Goal: Information Seeking & Learning: Learn about a topic

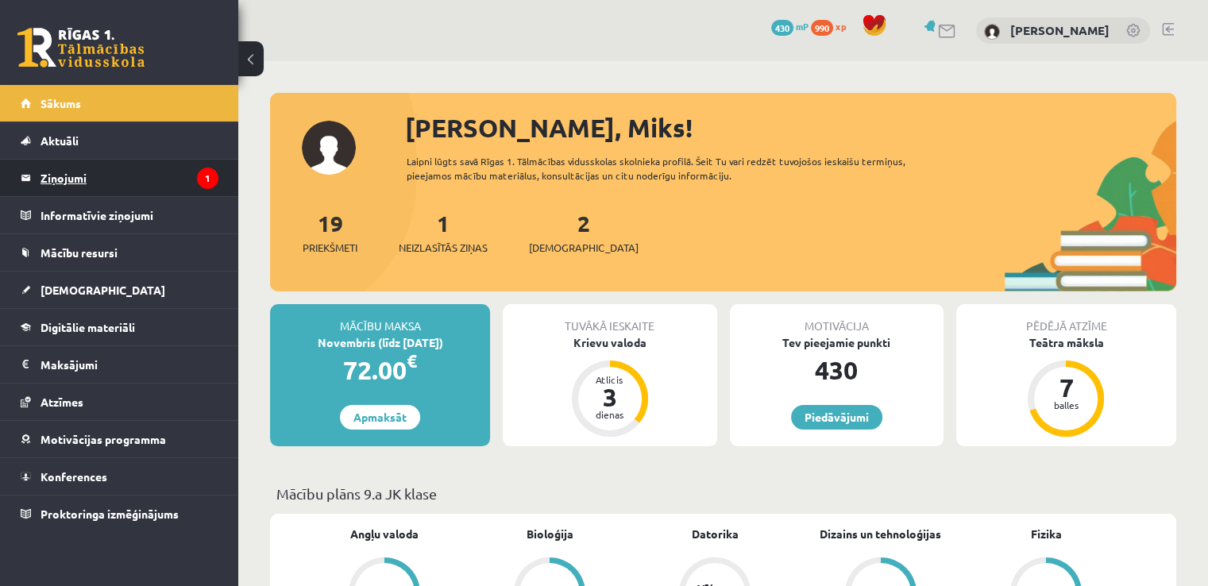
click at [132, 177] on legend "Ziņojumi 1" at bounding box center [130, 178] width 178 height 37
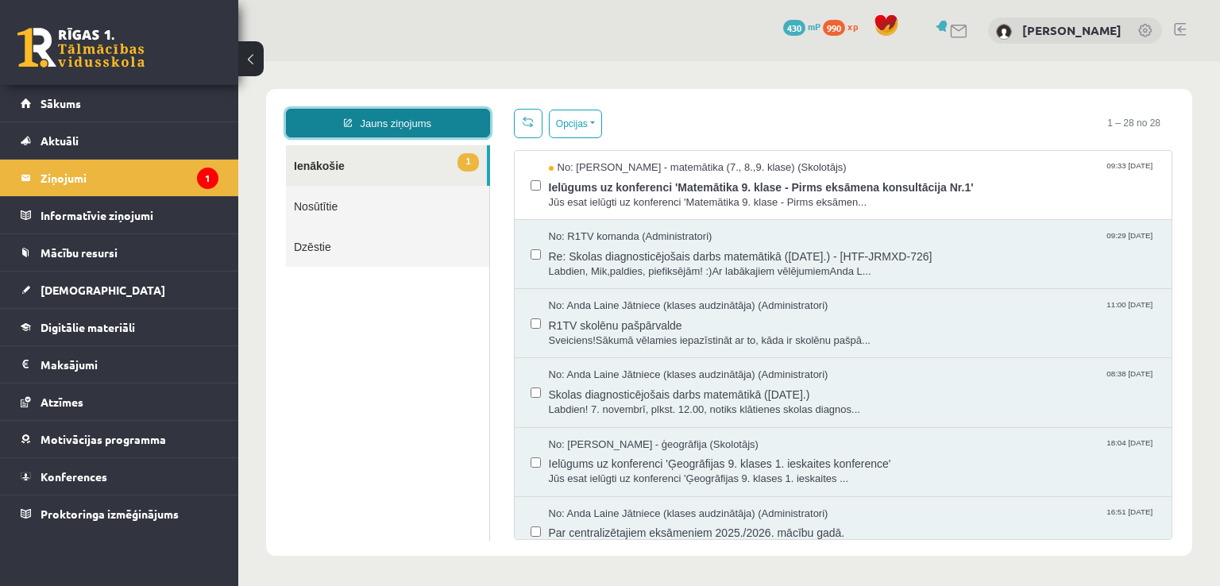
click at [380, 128] on link "Jauns ziņojums" at bounding box center [388, 123] width 204 height 29
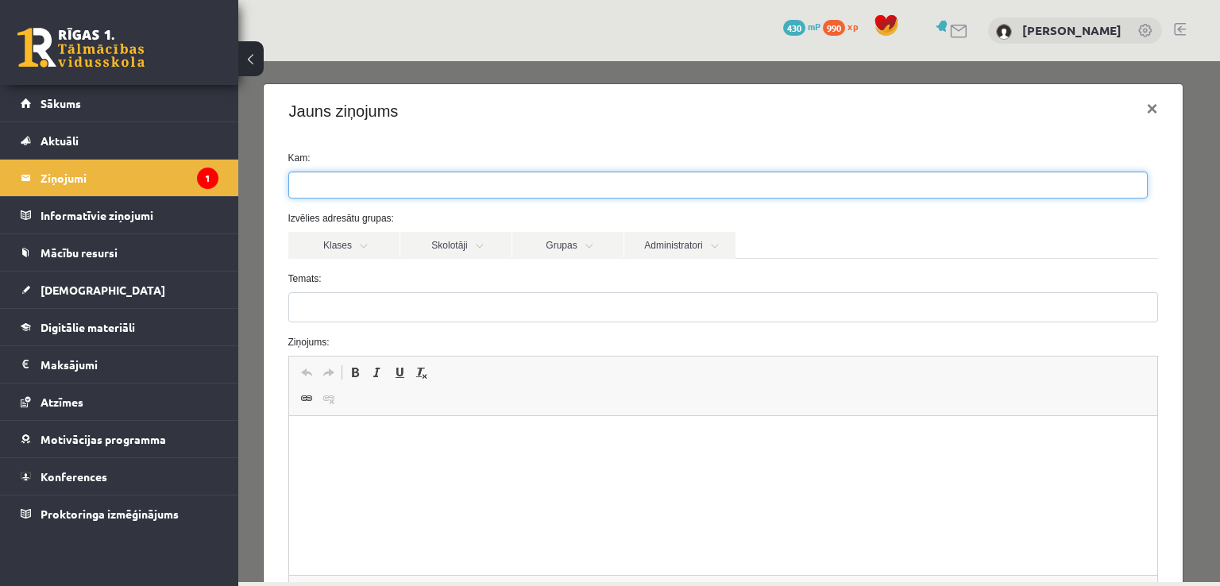
click at [357, 182] on ul at bounding box center [718, 184] width 858 height 25
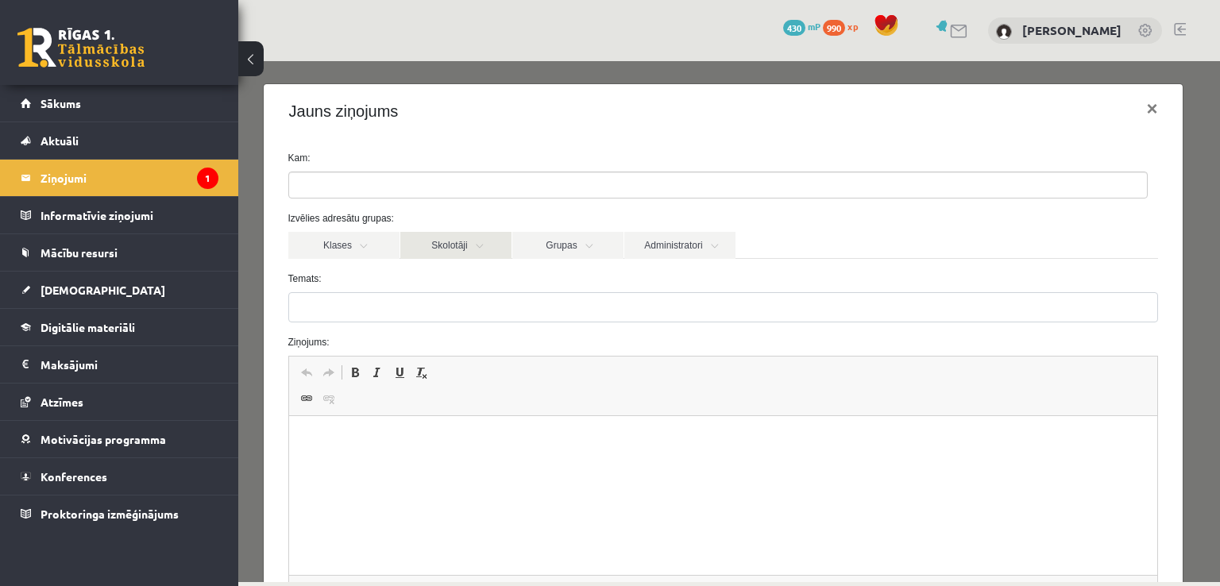
click at [418, 239] on link "Skolotāji" at bounding box center [455, 245] width 111 height 27
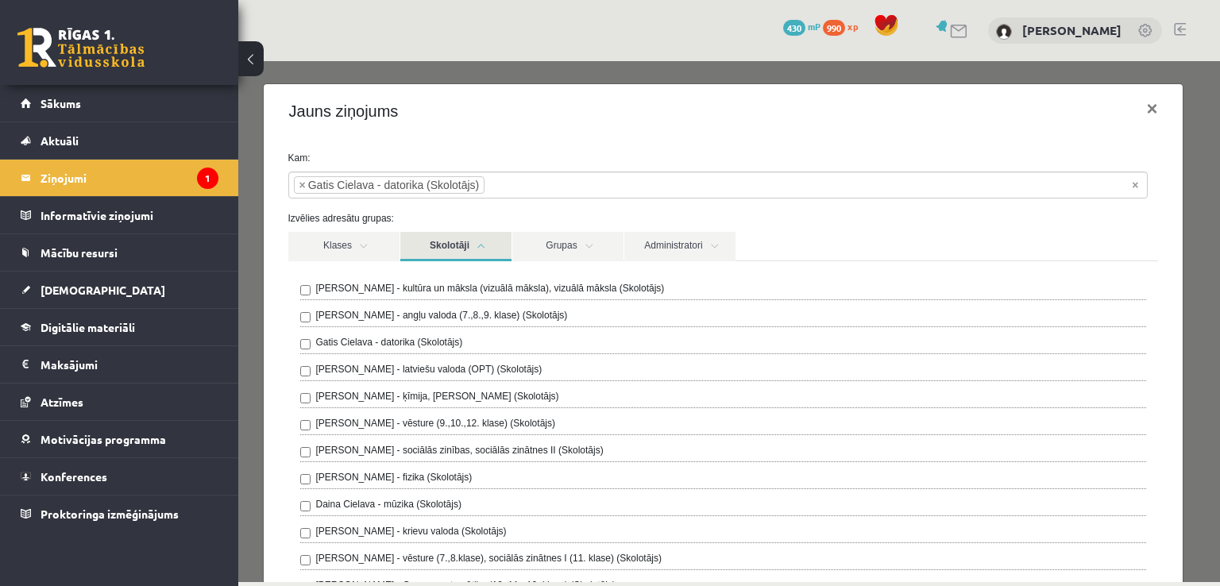
click at [531, 115] on div "Jauns ziņojums ×" at bounding box center [724, 111] width 920 height 54
click at [486, 239] on link "Skolotāji" at bounding box center [455, 246] width 111 height 29
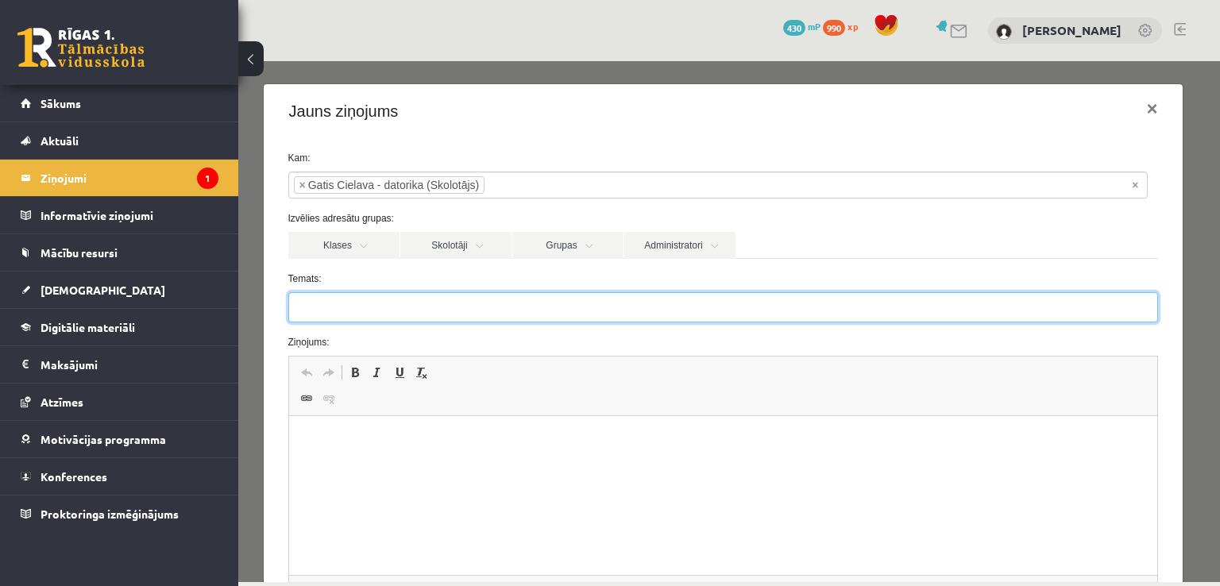
click at [427, 312] on input "Temats:" at bounding box center [723, 307] width 871 height 30
type input "**********"
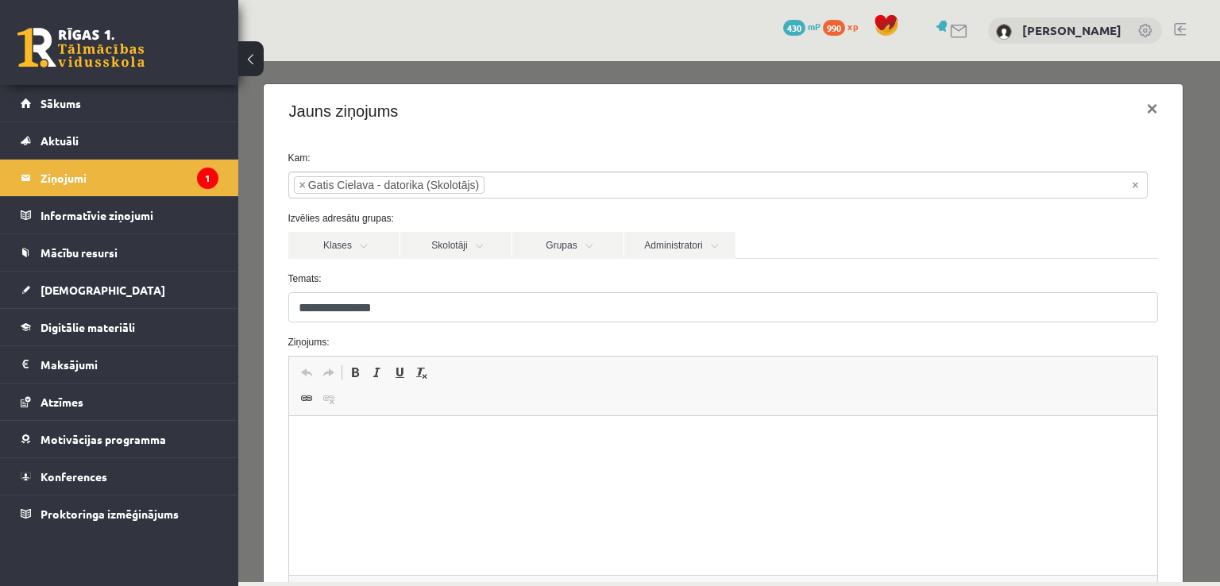
click at [402, 420] on html at bounding box center [722, 440] width 869 height 48
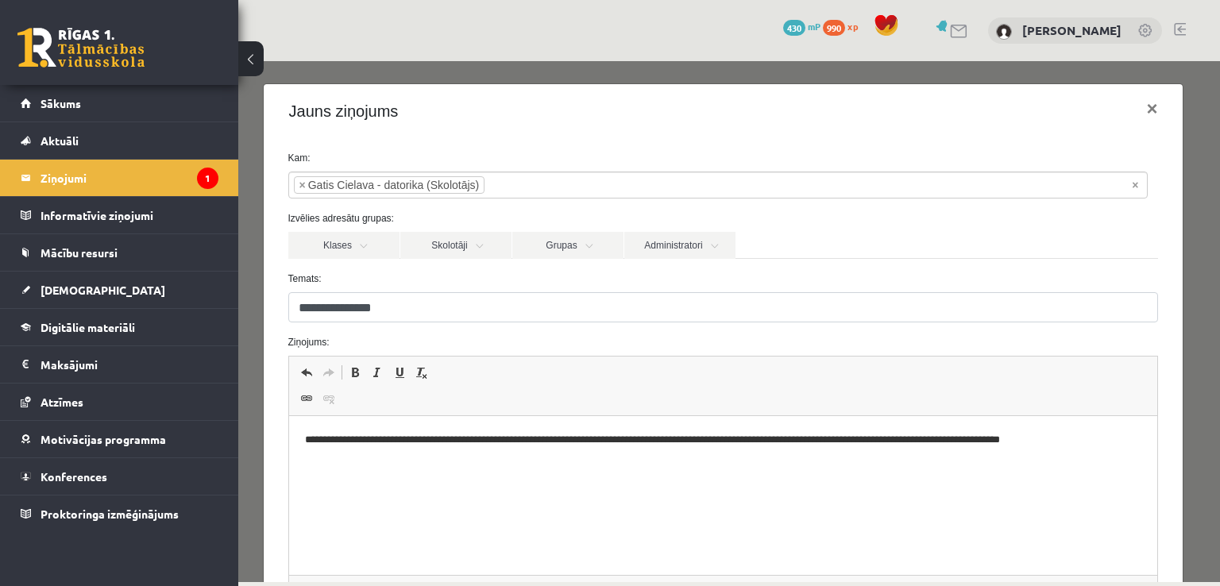
click at [1098, 443] on p "**********" at bounding box center [717, 440] width 826 height 17
click at [569, 450] on p "**********" at bounding box center [717, 448] width 826 height 33
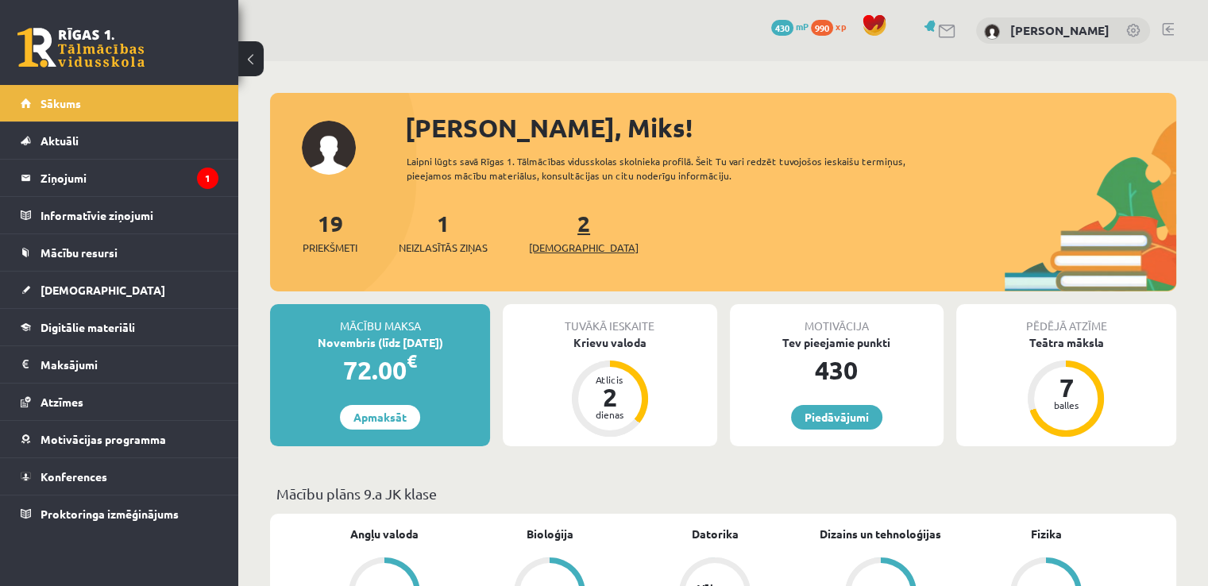
click at [567, 250] on span "[DEMOGRAPHIC_DATA]" at bounding box center [584, 248] width 110 height 16
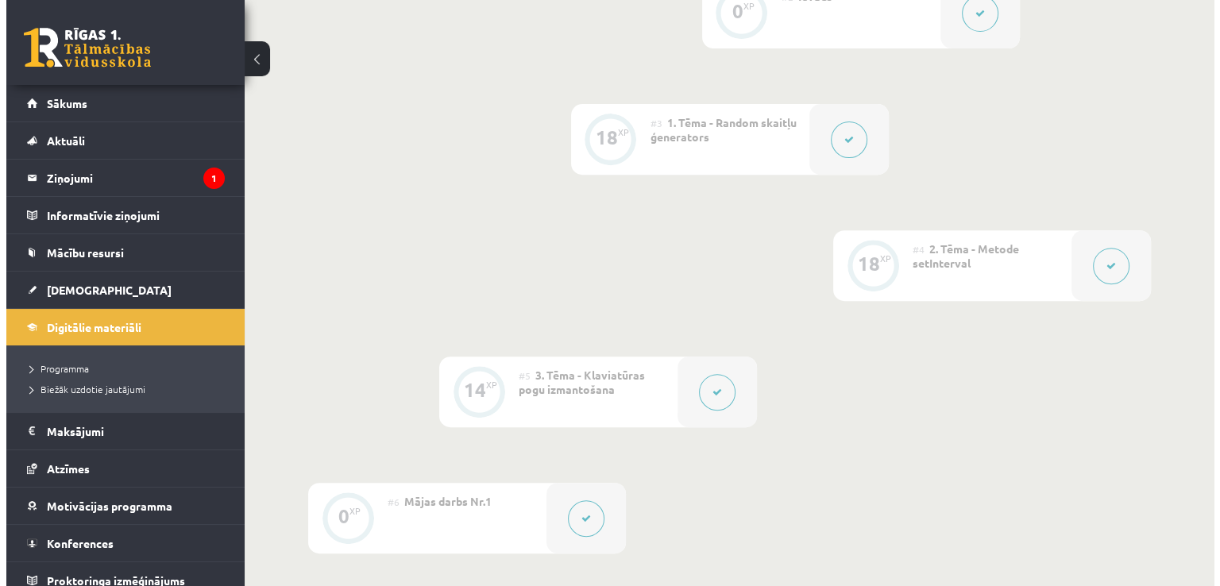
scroll to position [610, 0]
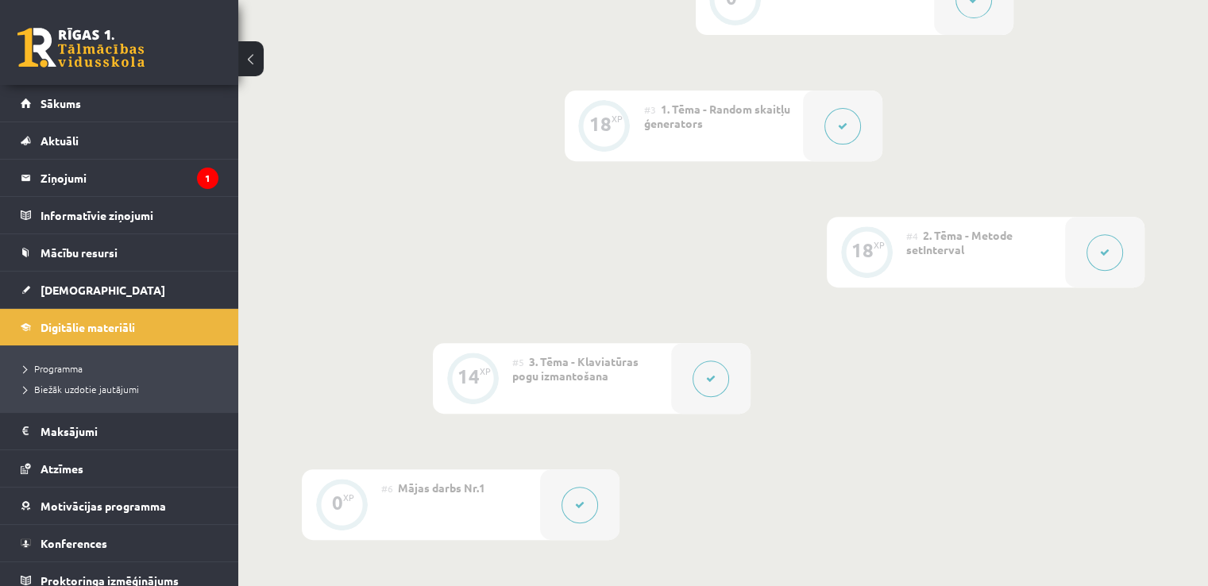
click at [723, 414] on div at bounding box center [710, 378] width 79 height 71
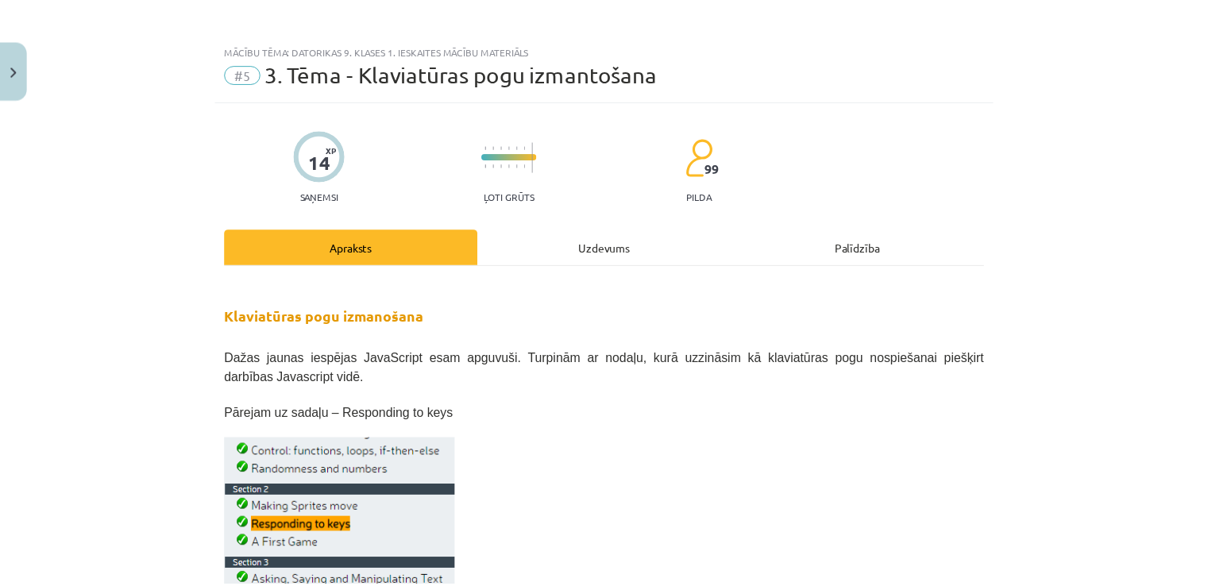
scroll to position [0, 0]
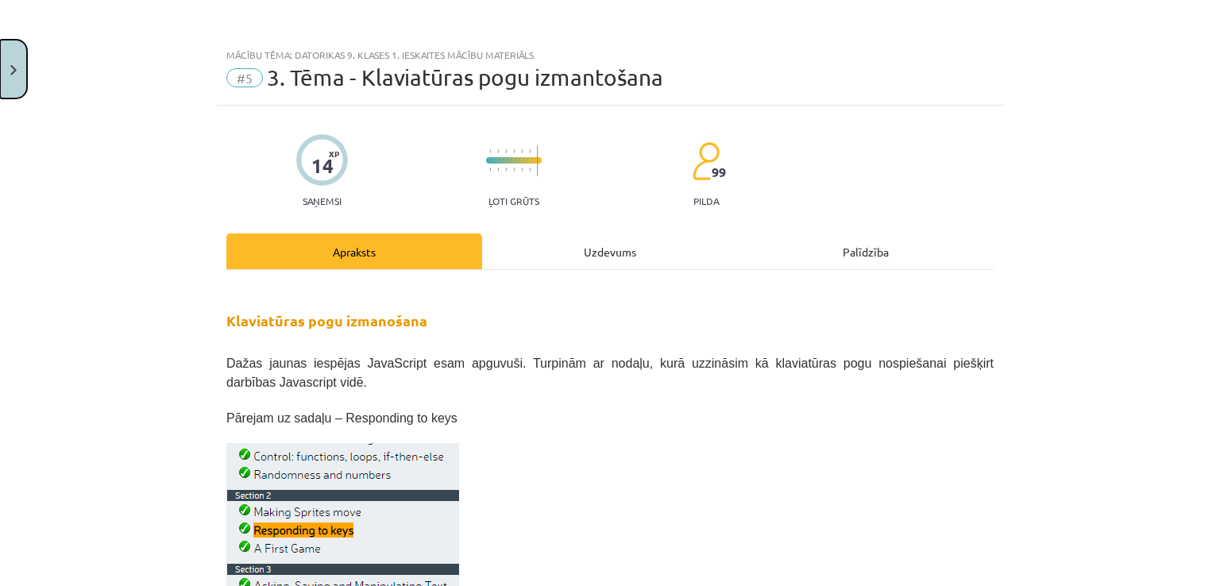
click at [8, 54] on button "Close" at bounding box center [13, 69] width 27 height 59
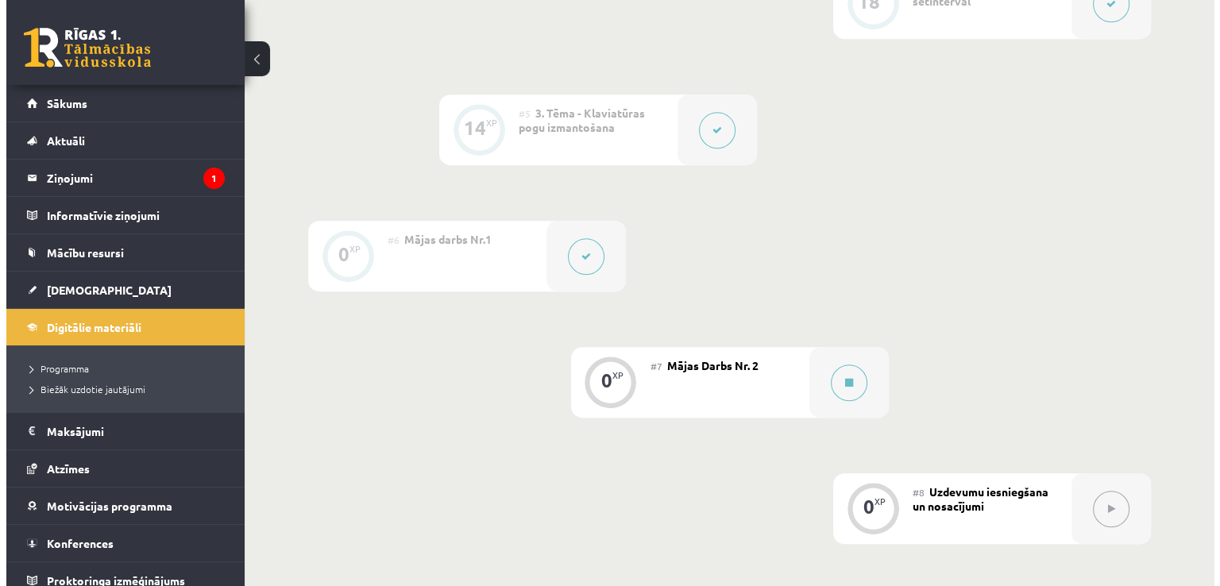
scroll to position [883, 0]
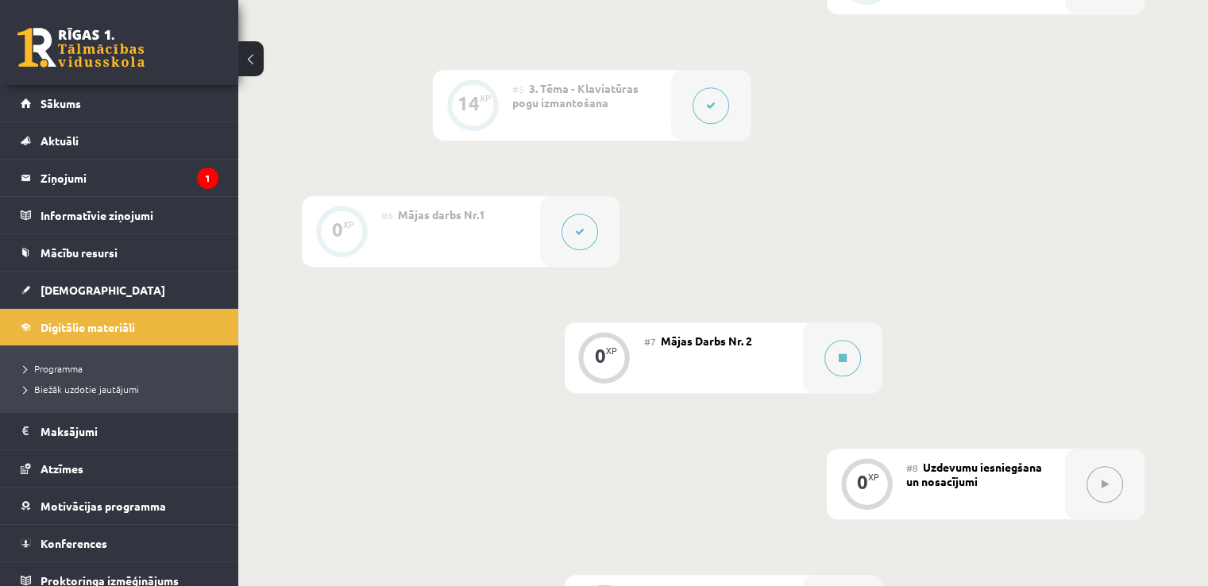
click at [567, 250] on button at bounding box center [580, 232] width 37 height 37
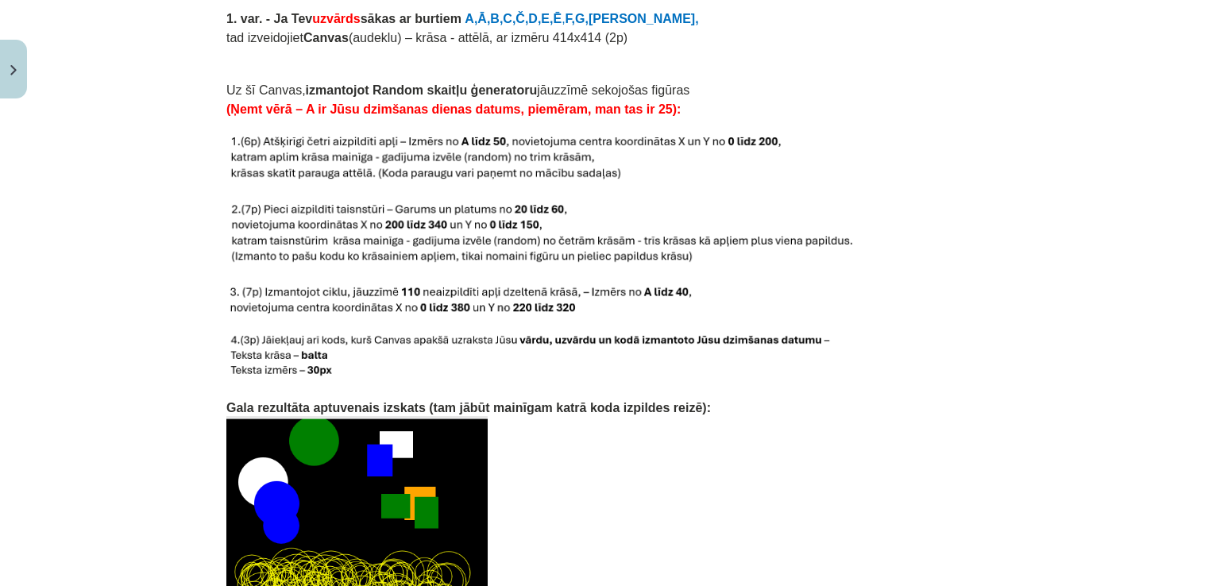
scroll to position [1687, 0]
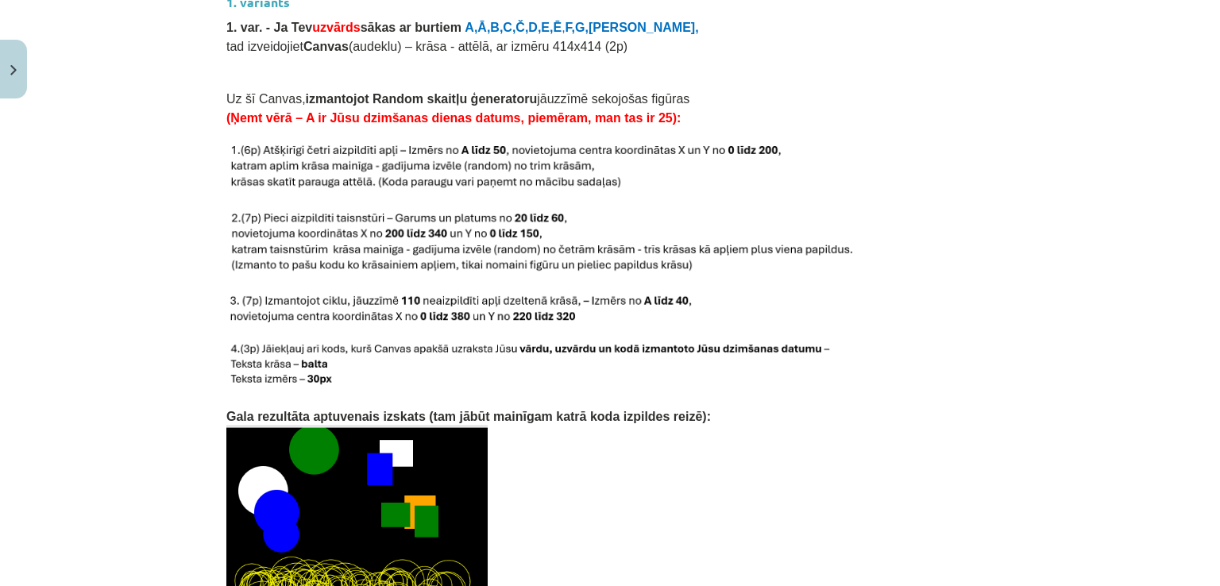
drag, startPoint x: 1052, startPoint y: 268, endPoint x: 959, endPoint y: 261, distance: 93.2
click at [959, 261] on div "Mācību tēma: Datorikas 9. klases 1. ieskaites mācību materiāls #6 Mājas darbs N…" at bounding box center [610, 293] width 1220 height 586
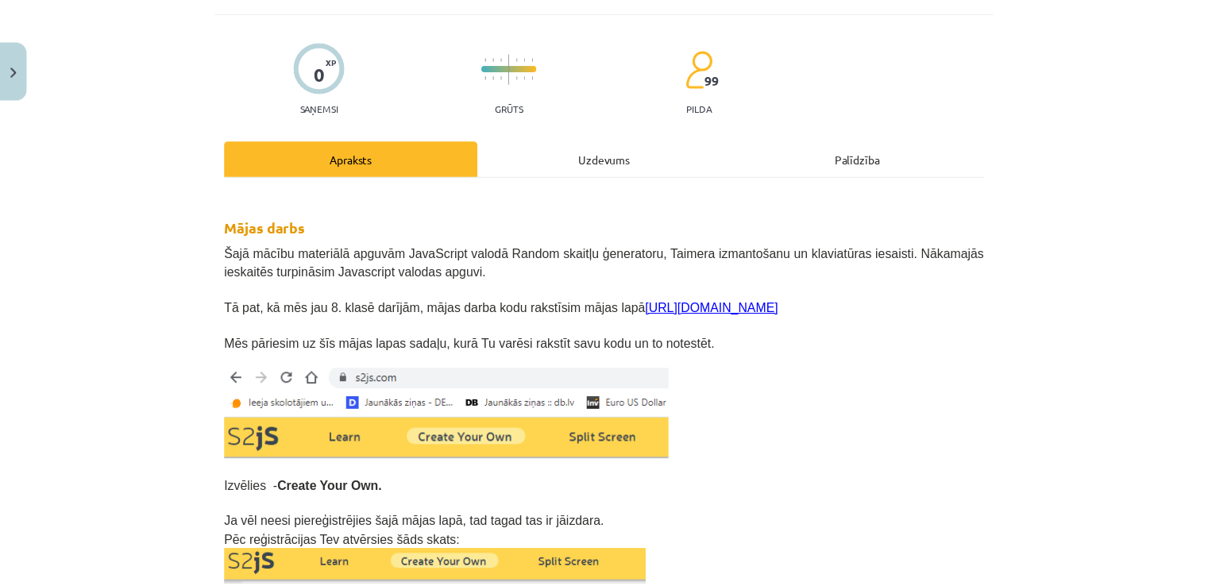
scroll to position [0, 0]
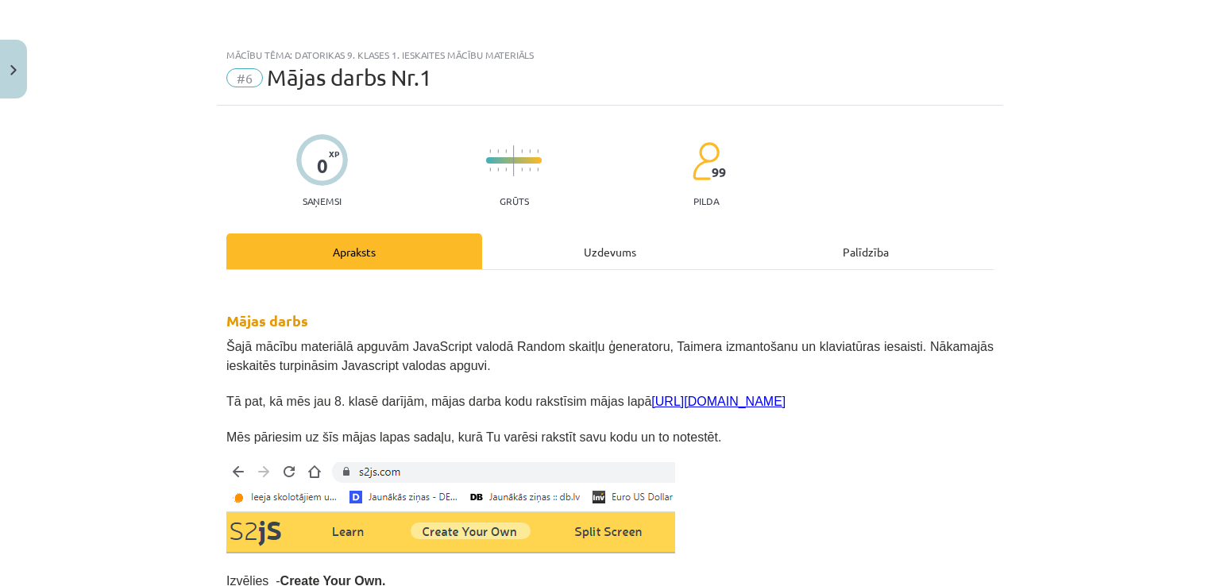
click at [29, 80] on div "Mācību tēma: Datorikas 9. klases 1. ieskaites mācību materiāls #6 Mājas darbs N…" at bounding box center [610, 293] width 1220 height 586
click at [21, 74] on button "Close" at bounding box center [13, 69] width 27 height 59
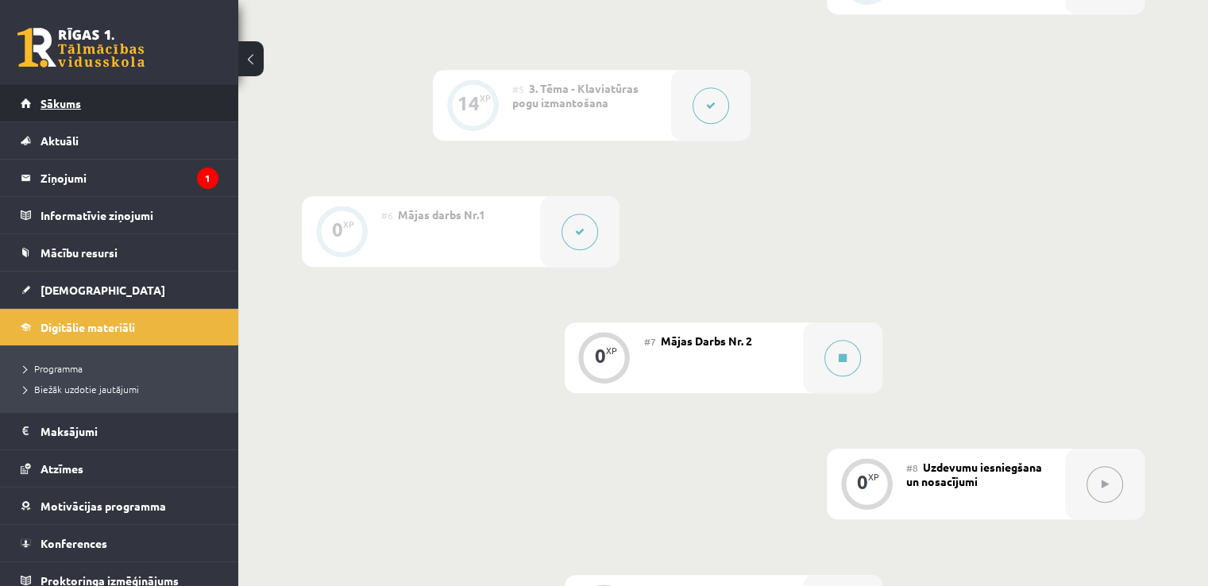
click at [79, 100] on span "Sākums" at bounding box center [61, 103] width 41 height 14
